Goal: Task Accomplishment & Management: Manage account settings

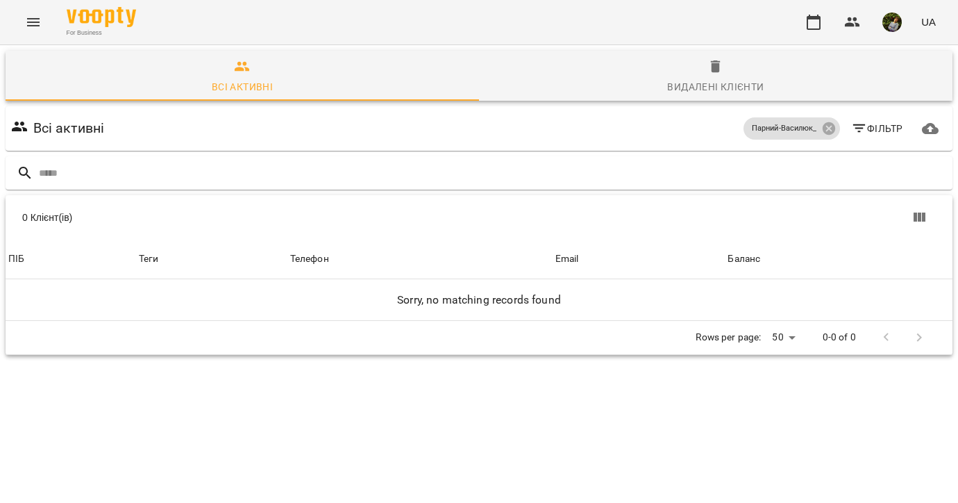
click at [28, 24] on icon "Menu" at bounding box center [33, 22] width 17 height 17
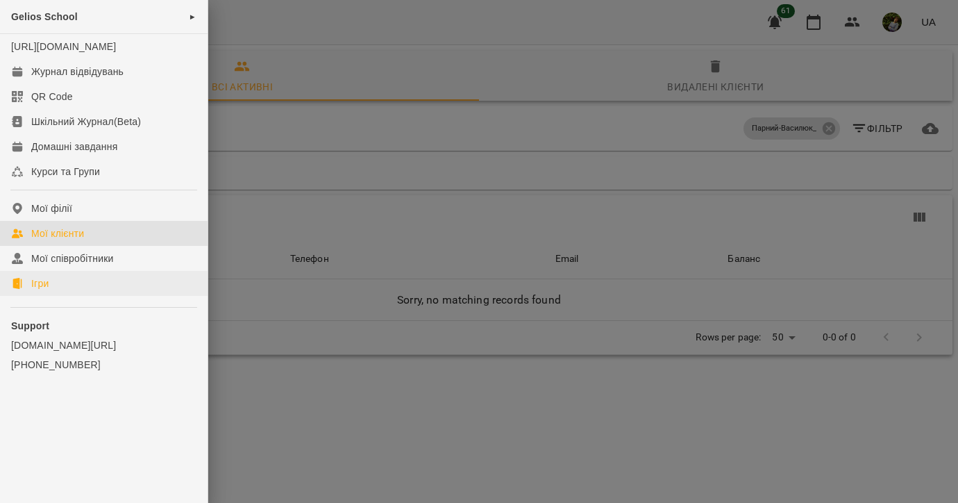
click at [55, 296] on link "Ігри" at bounding box center [104, 283] width 208 height 25
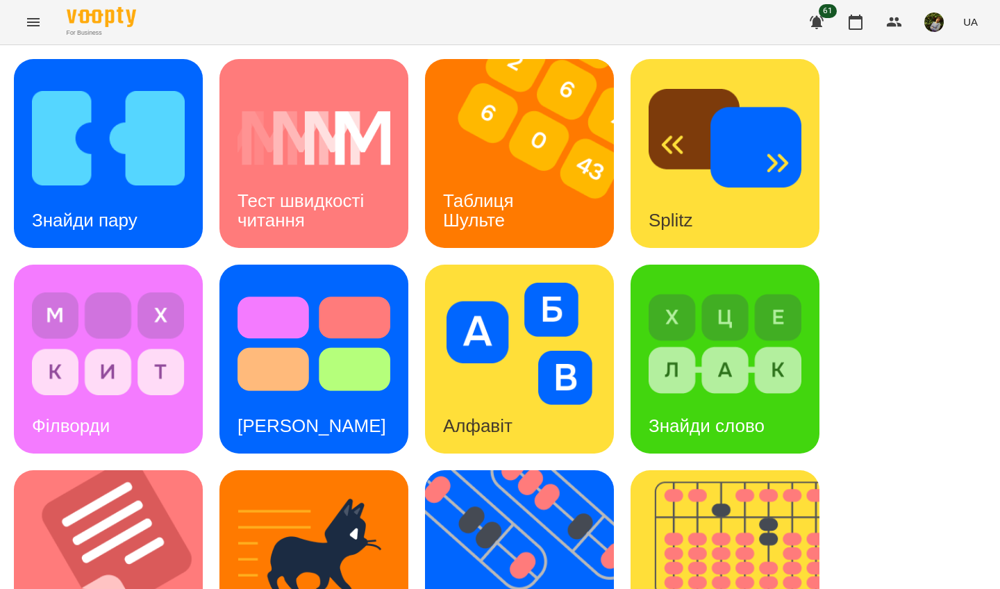
drag, startPoint x: 617, startPoint y: 33, endPoint x: 507, endPoint y: 159, distance: 166.8
click at [507, 159] on img at bounding box center [528, 153] width 206 height 189
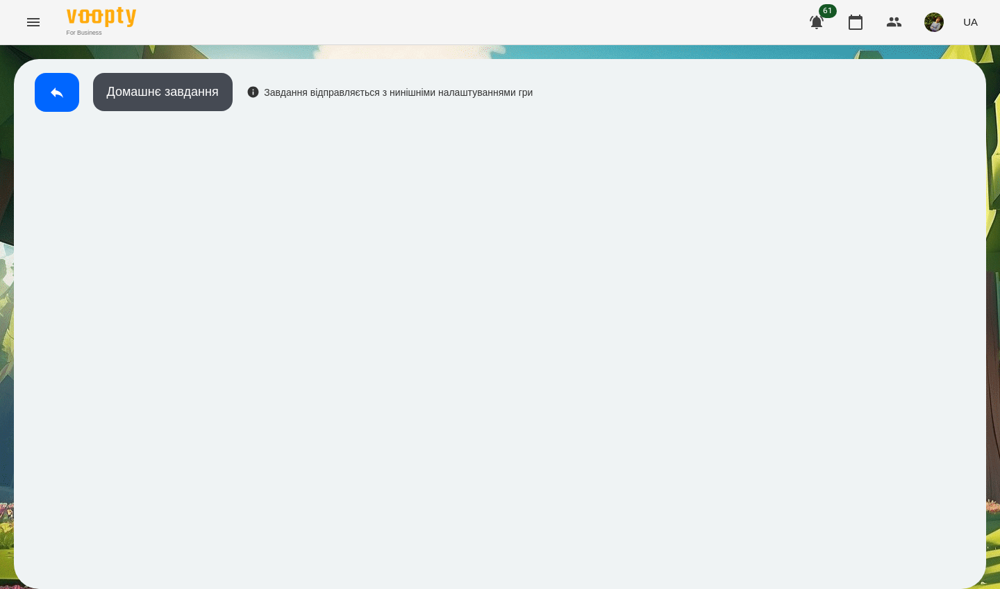
click at [46, 88] on button at bounding box center [57, 92] width 44 height 39
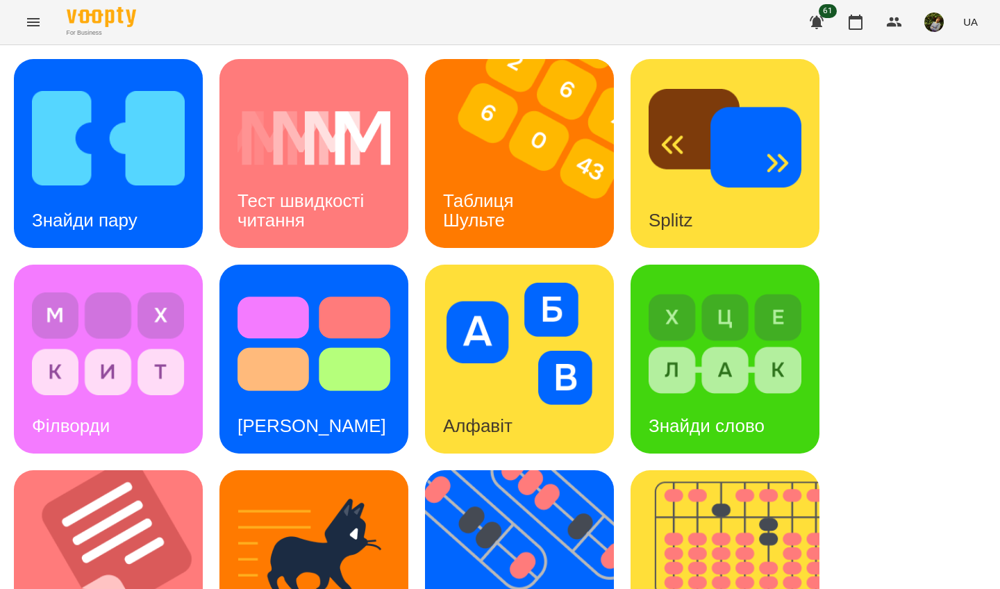
scroll to position [495, 0]
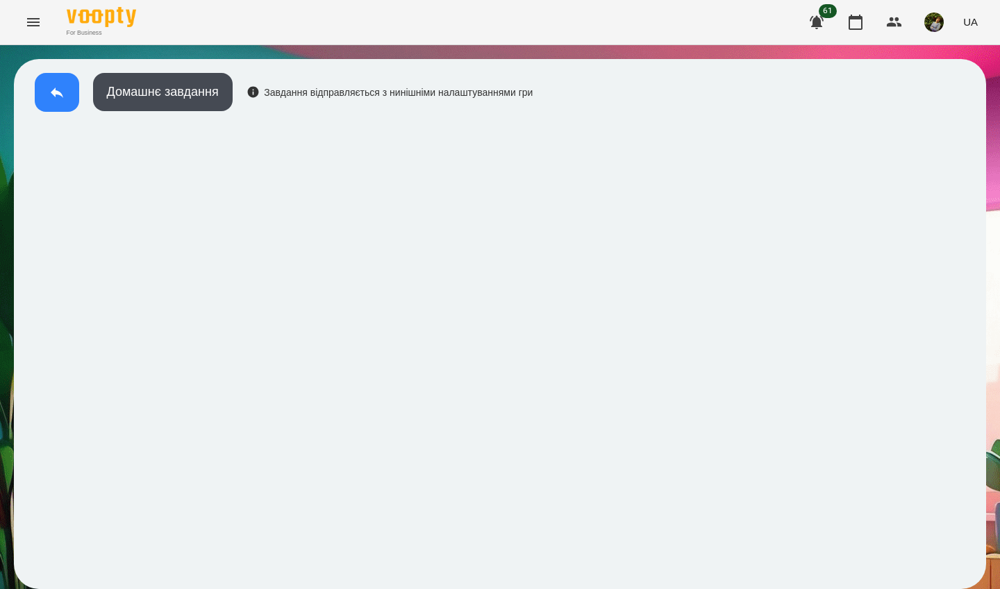
click at [48, 86] on button at bounding box center [57, 92] width 44 height 39
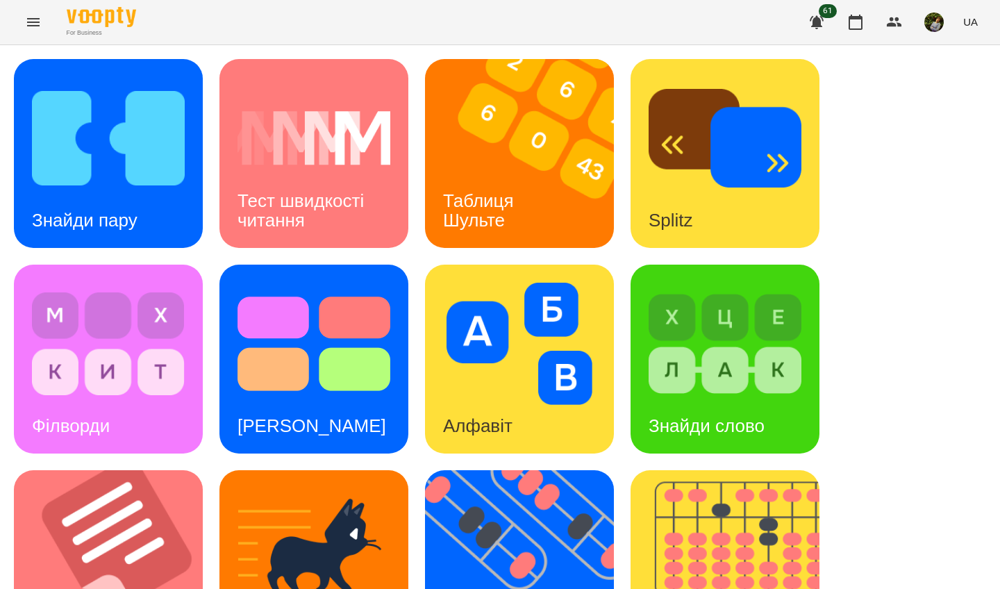
click at [762, 363] on img at bounding box center [725, 344] width 153 height 122
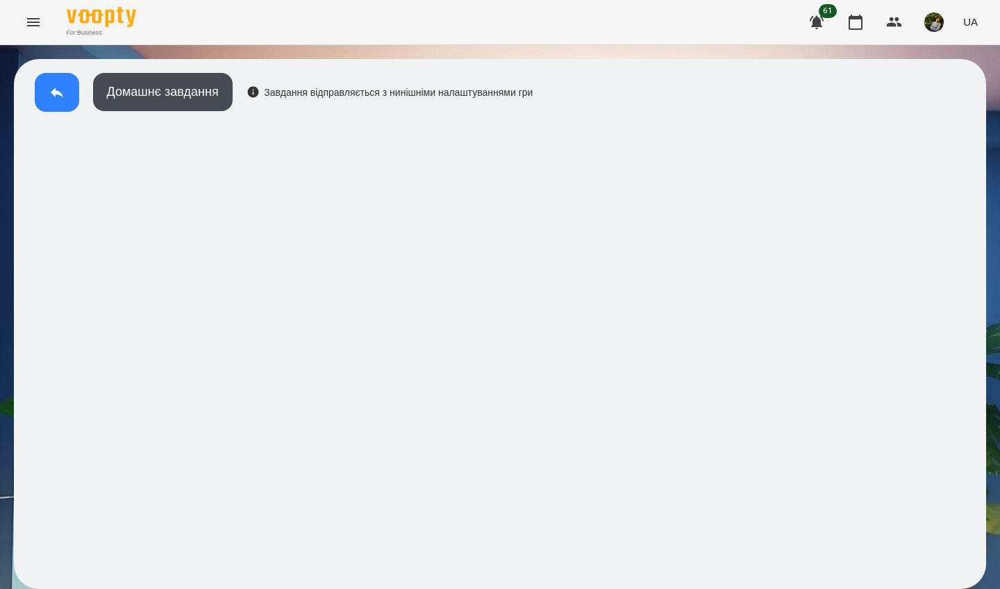
click at [62, 87] on icon at bounding box center [57, 92] width 17 height 17
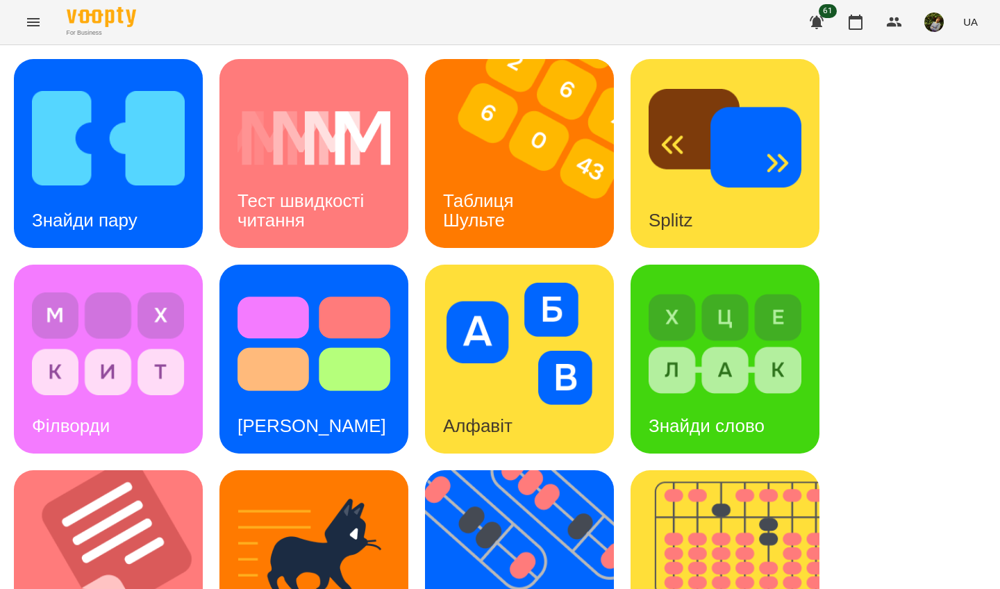
click at [726, 411] on div "Знайди слово" at bounding box center [707, 426] width 152 height 55
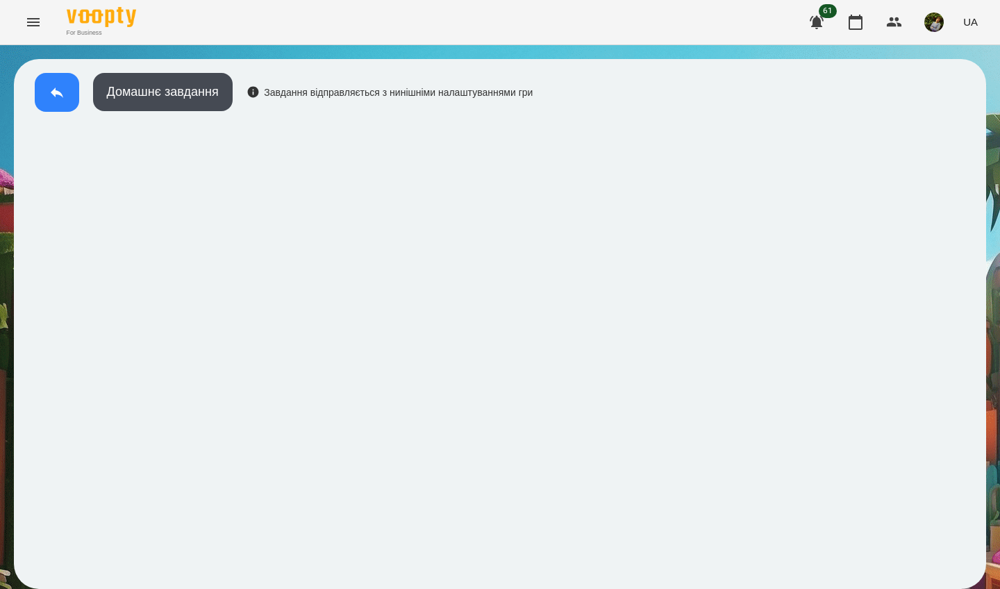
click at [55, 102] on button at bounding box center [57, 92] width 44 height 39
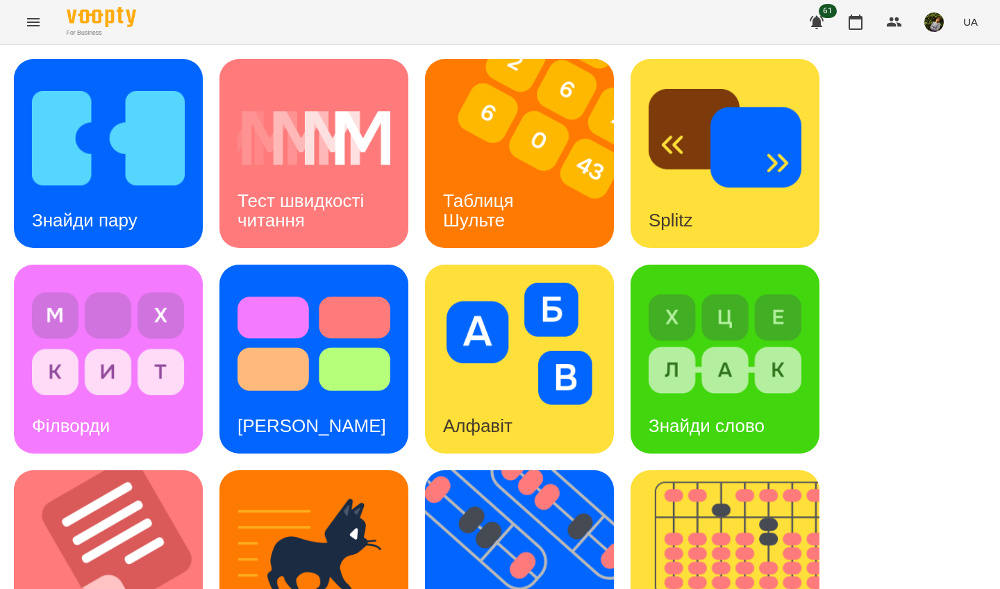
click at [692, 345] on img at bounding box center [725, 344] width 153 height 122
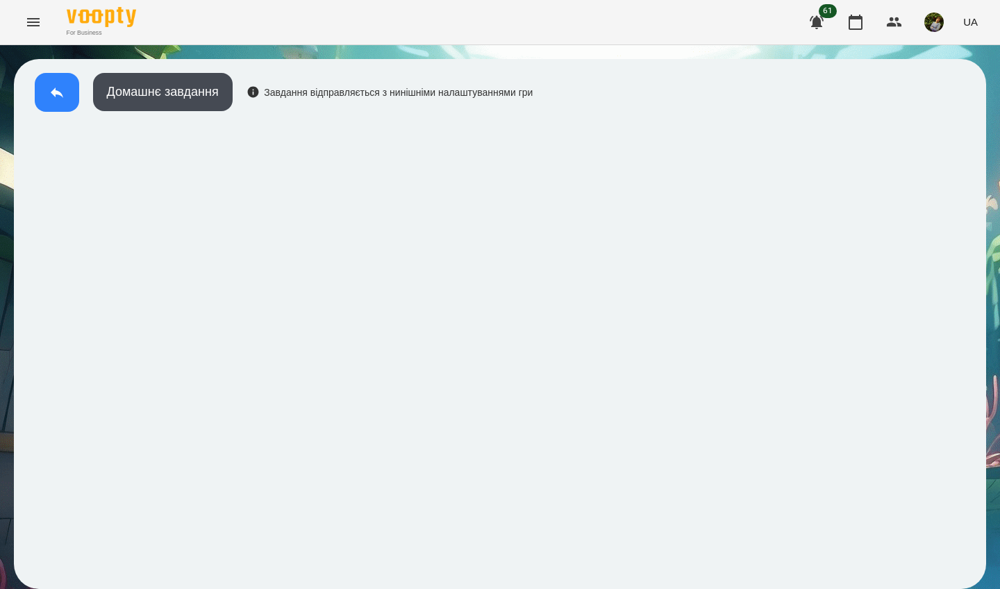
click at [59, 97] on icon at bounding box center [57, 92] width 17 height 17
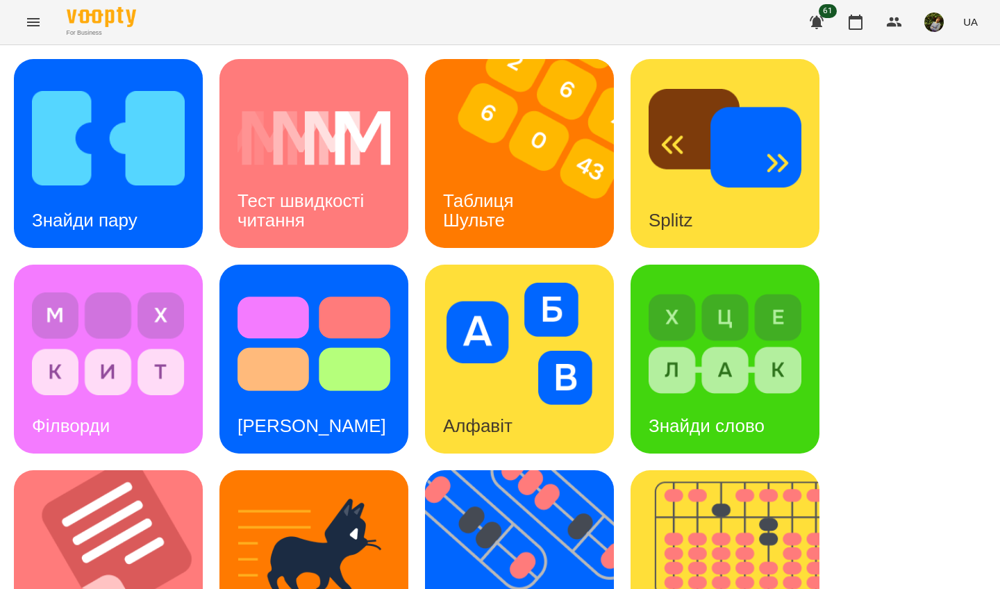
click at [171, 212] on div "Знайди пару" at bounding box center [108, 153] width 189 height 189
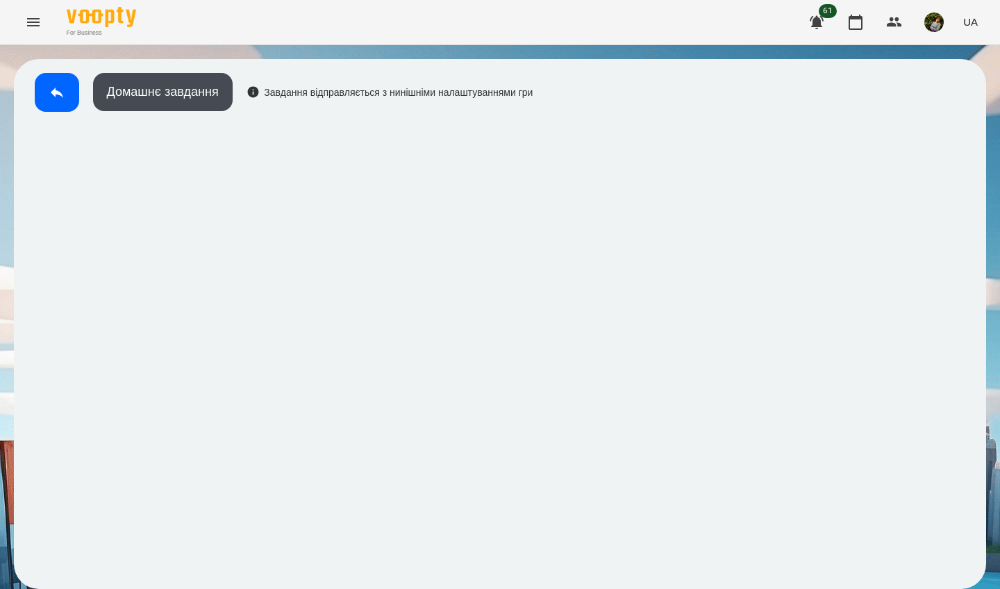
click at [49, 90] on icon at bounding box center [57, 92] width 17 height 17
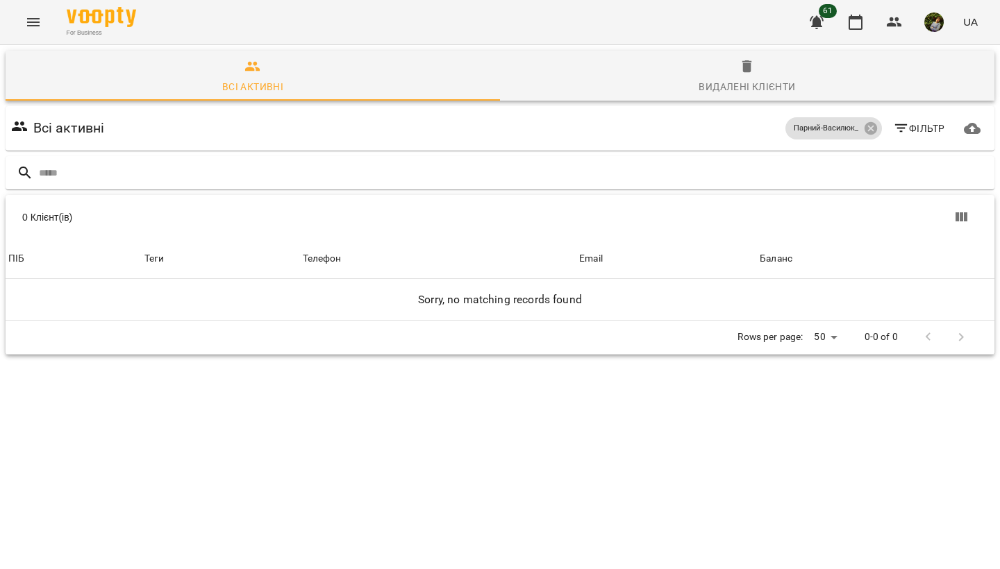
click at [28, 16] on icon "Menu" at bounding box center [33, 22] width 17 height 17
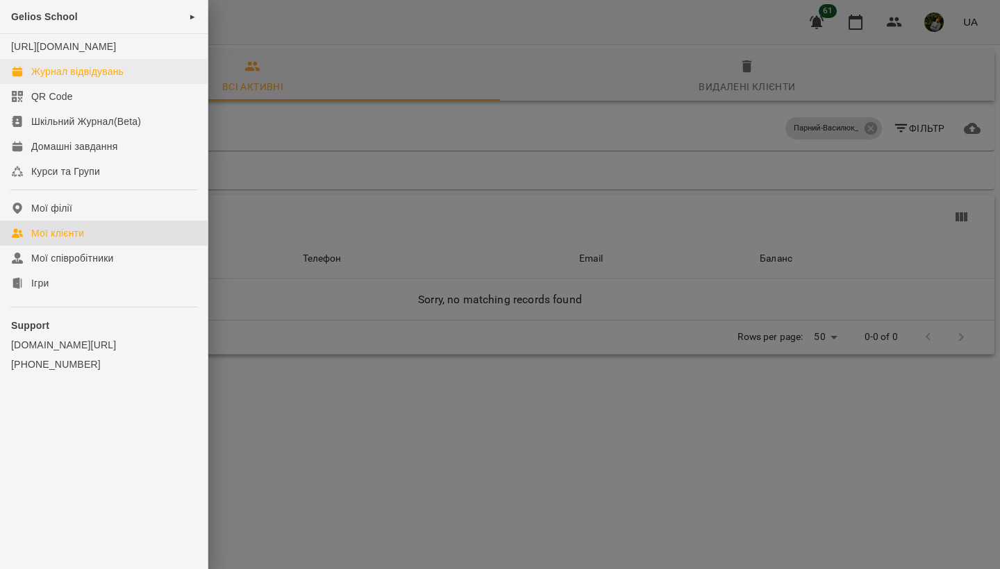
click at [73, 78] on div "Журнал відвідувань" at bounding box center [77, 72] width 92 height 14
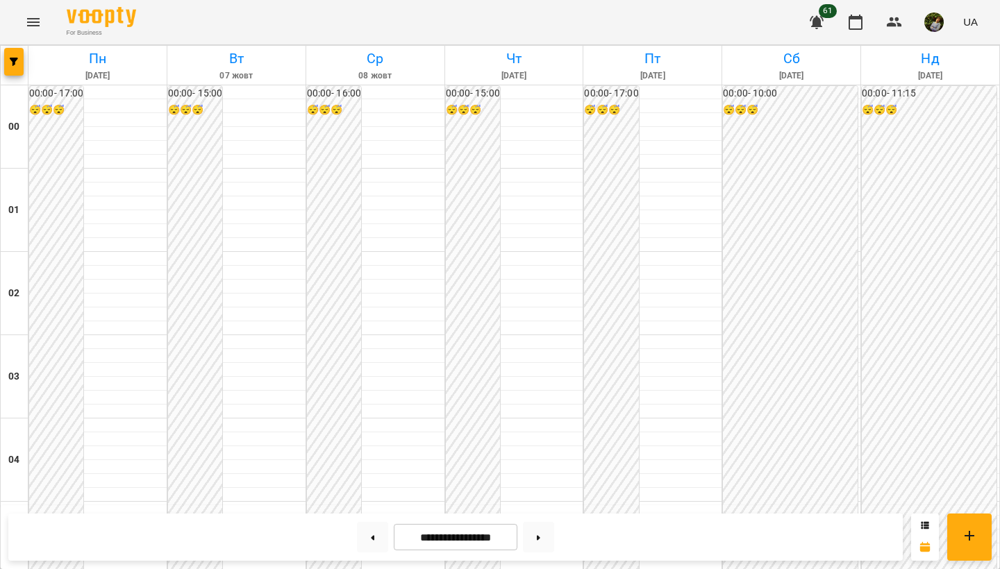
scroll to position [841, 0]
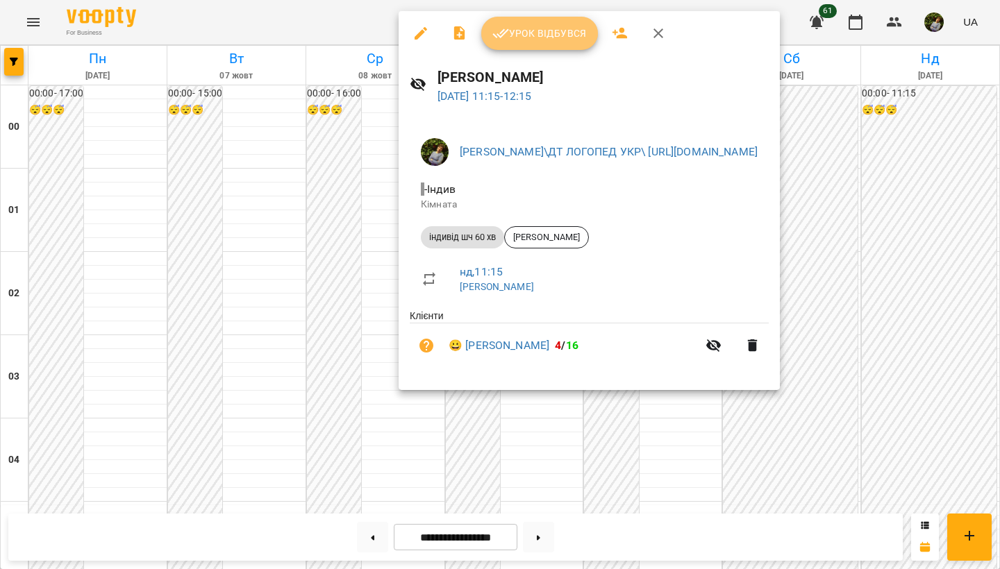
click at [562, 47] on button "Урок відбувся" at bounding box center [539, 33] width 117 height 33
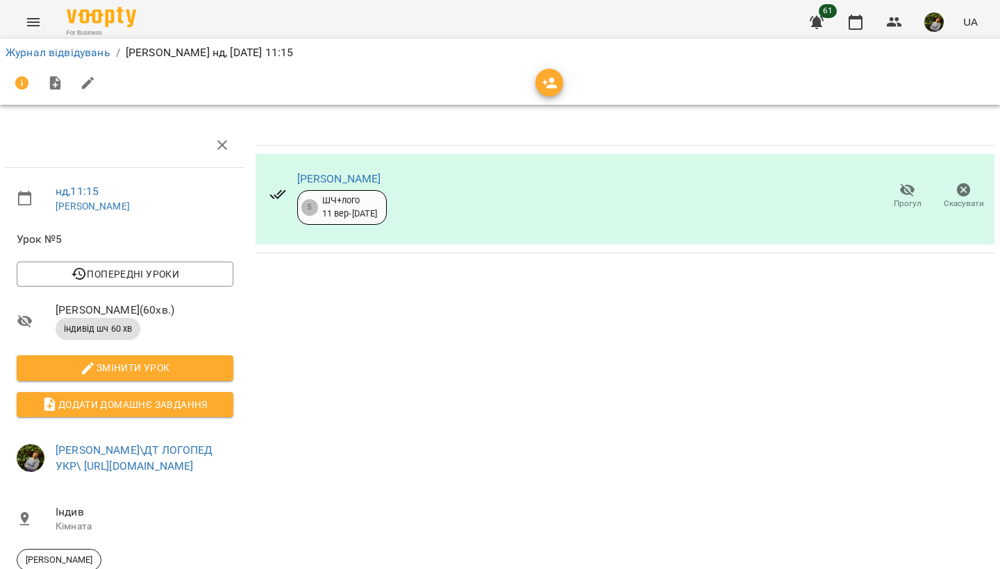
click at [31, 21] on icon "Menu" at bounding box center [33, 22] width 17 height 17
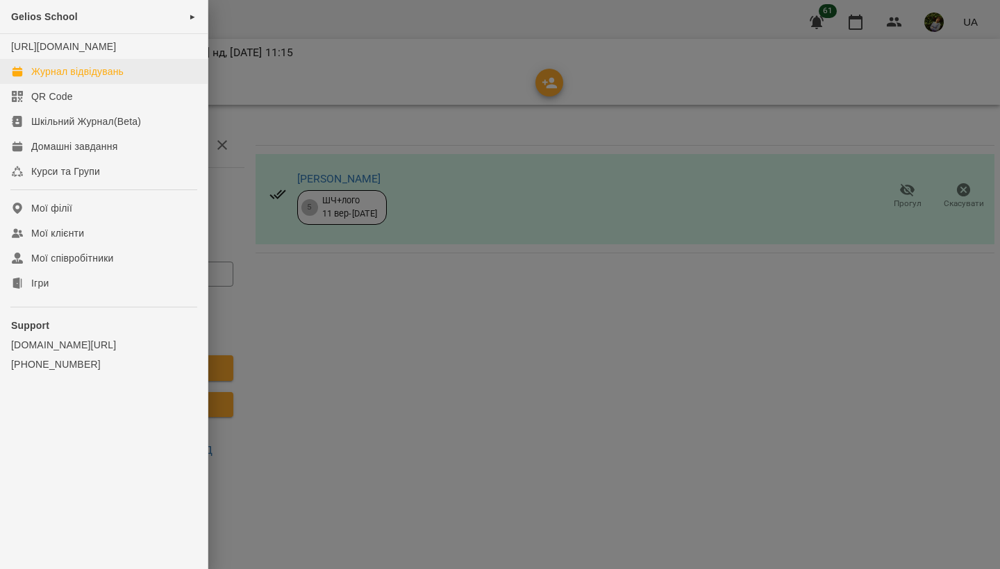
click at [43, 78] on div "Журнал відвідувань" at bounding box center [77, 72] width 92 height 14
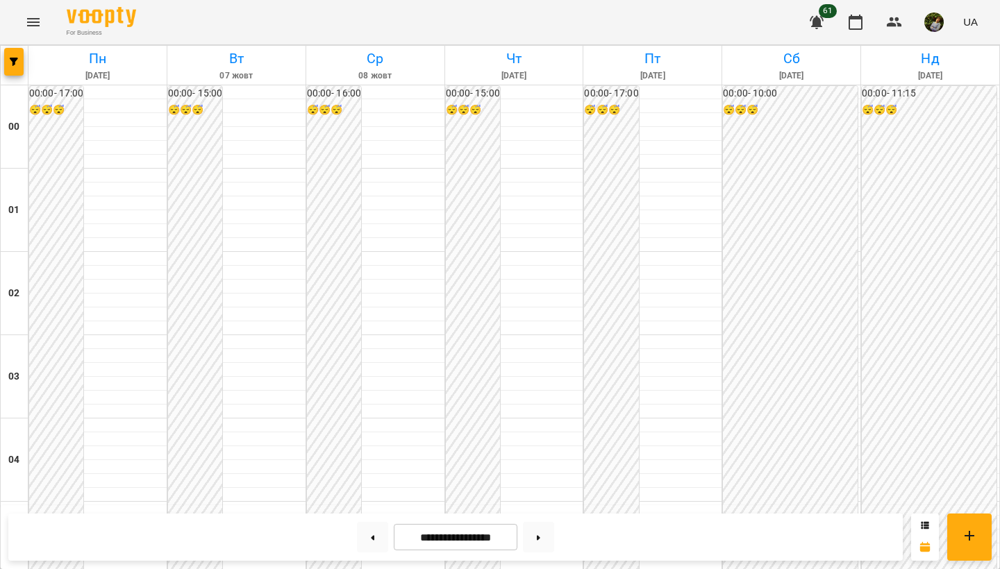
scroll to position [1372, 0]
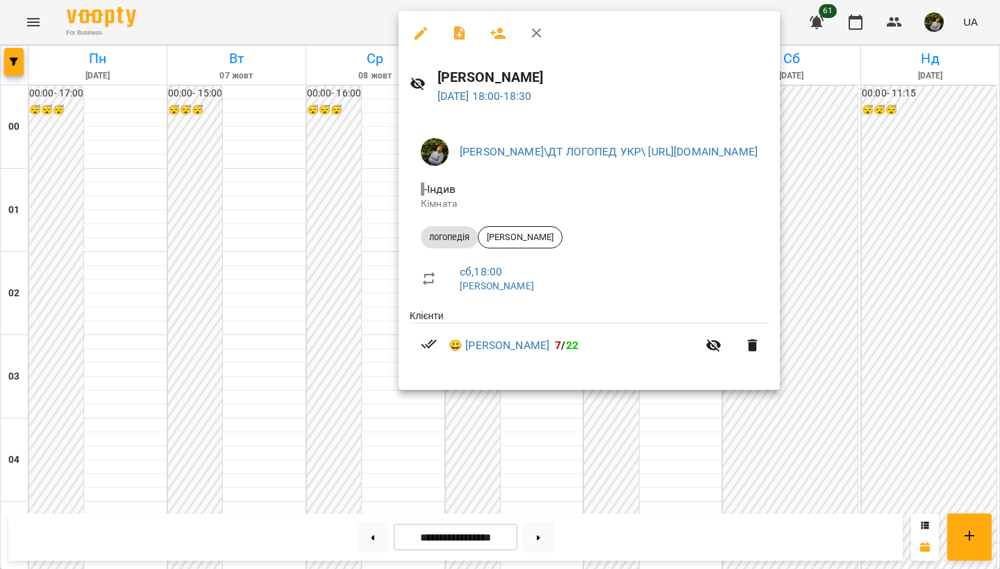
click at [821, 474] on div at bounding box center [500, 284] width 1000 height 569
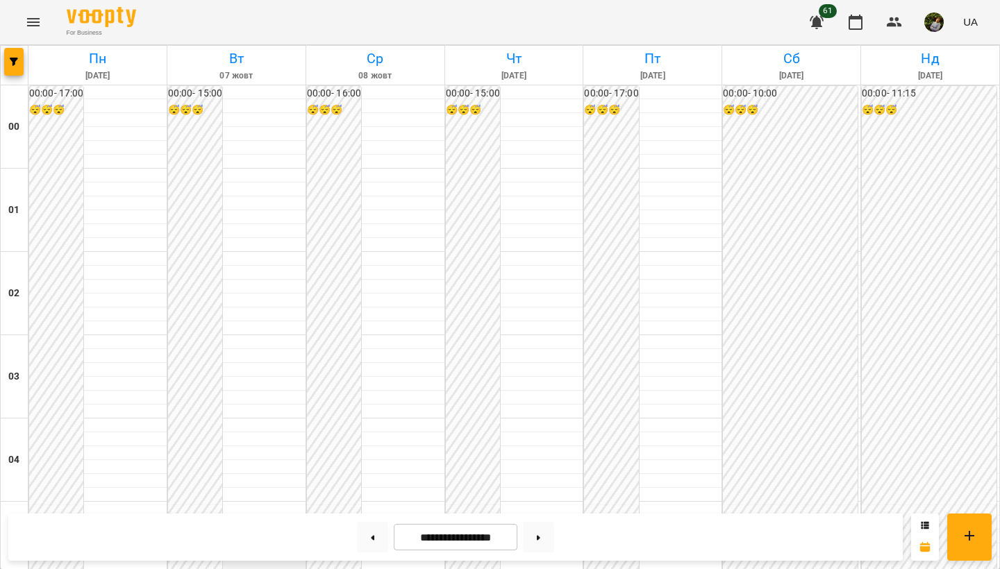
scroll to position [373, 0]
